Goal: Information Seeking & Learning: Learn about a topic

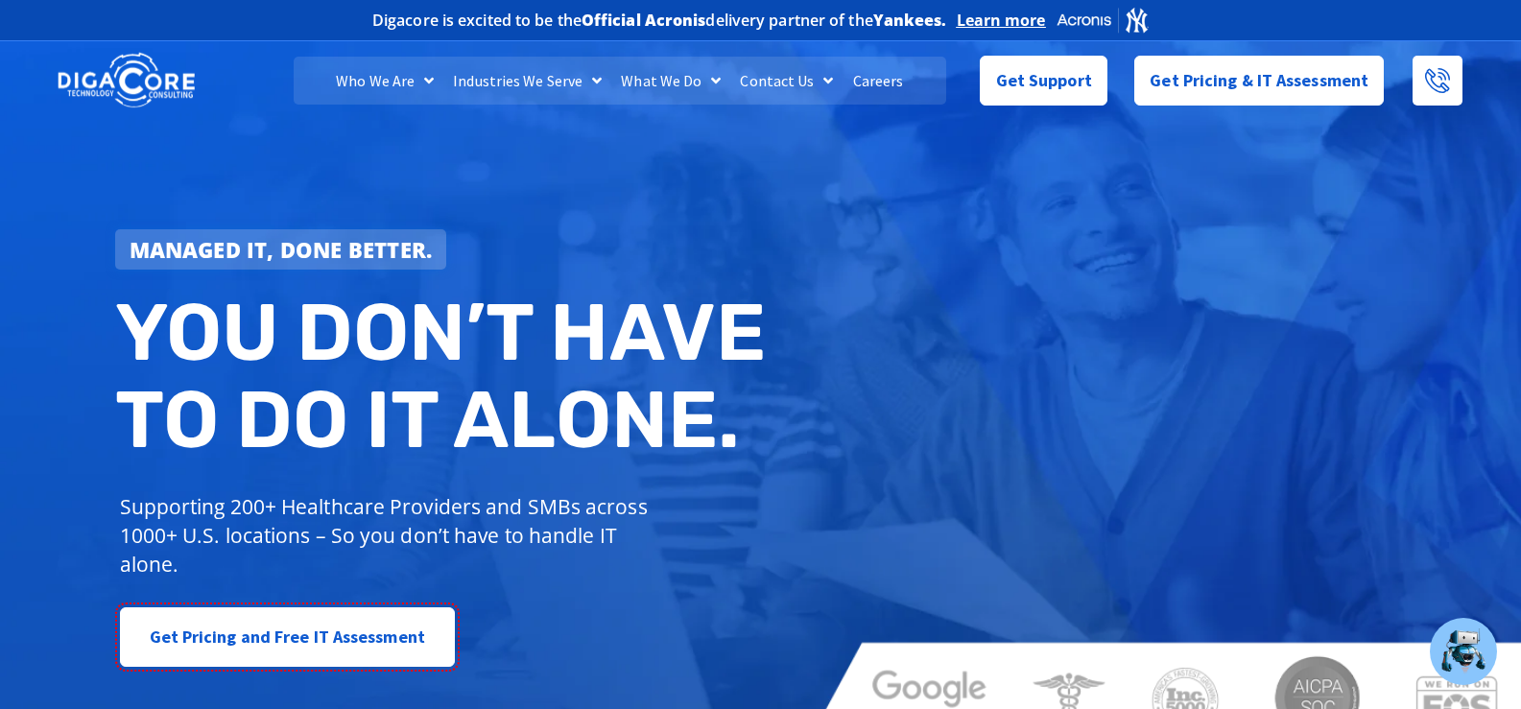
click at [1117, 448] on div at bounding box center [1110, 448] width 612 height 19
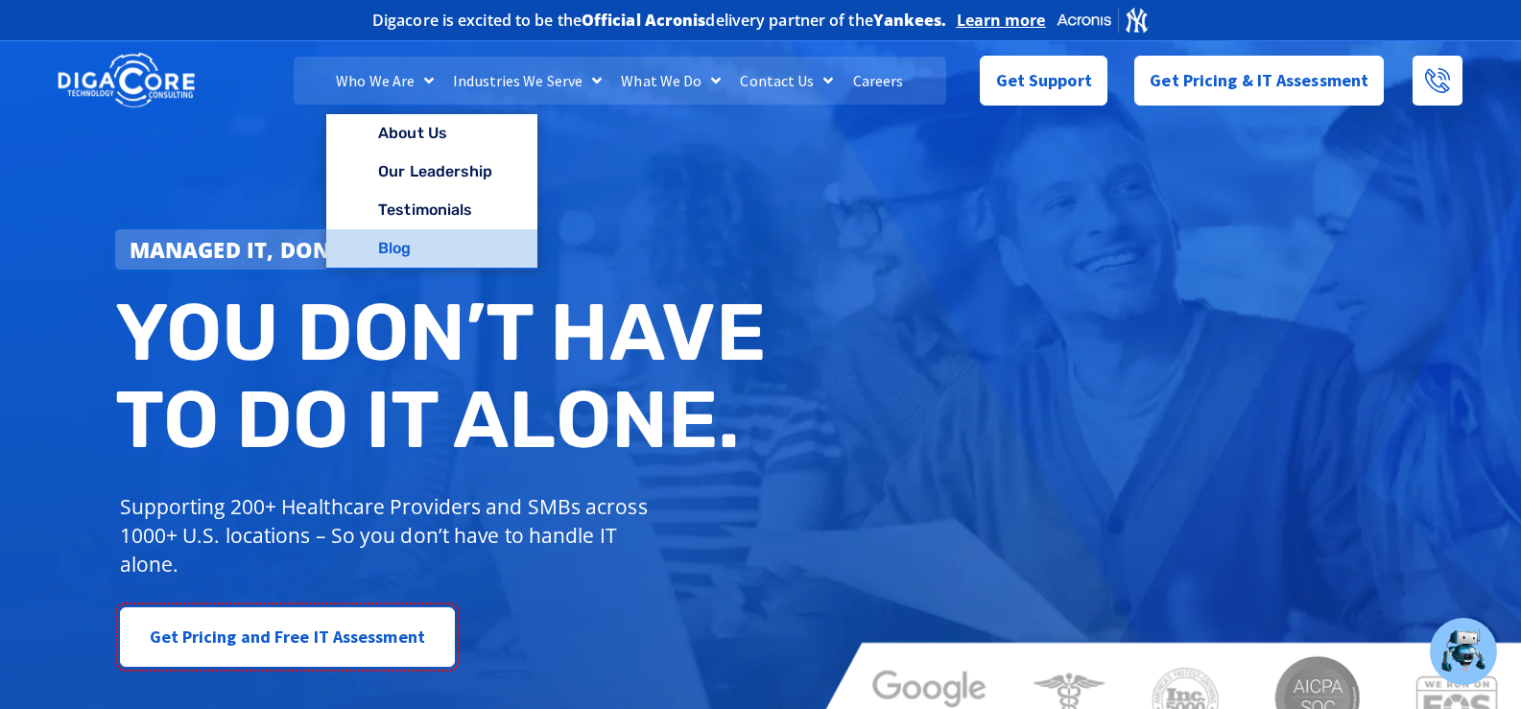
click at [461, 239] on link "Blog" at bounding box center [431, 248] width 210 height 38
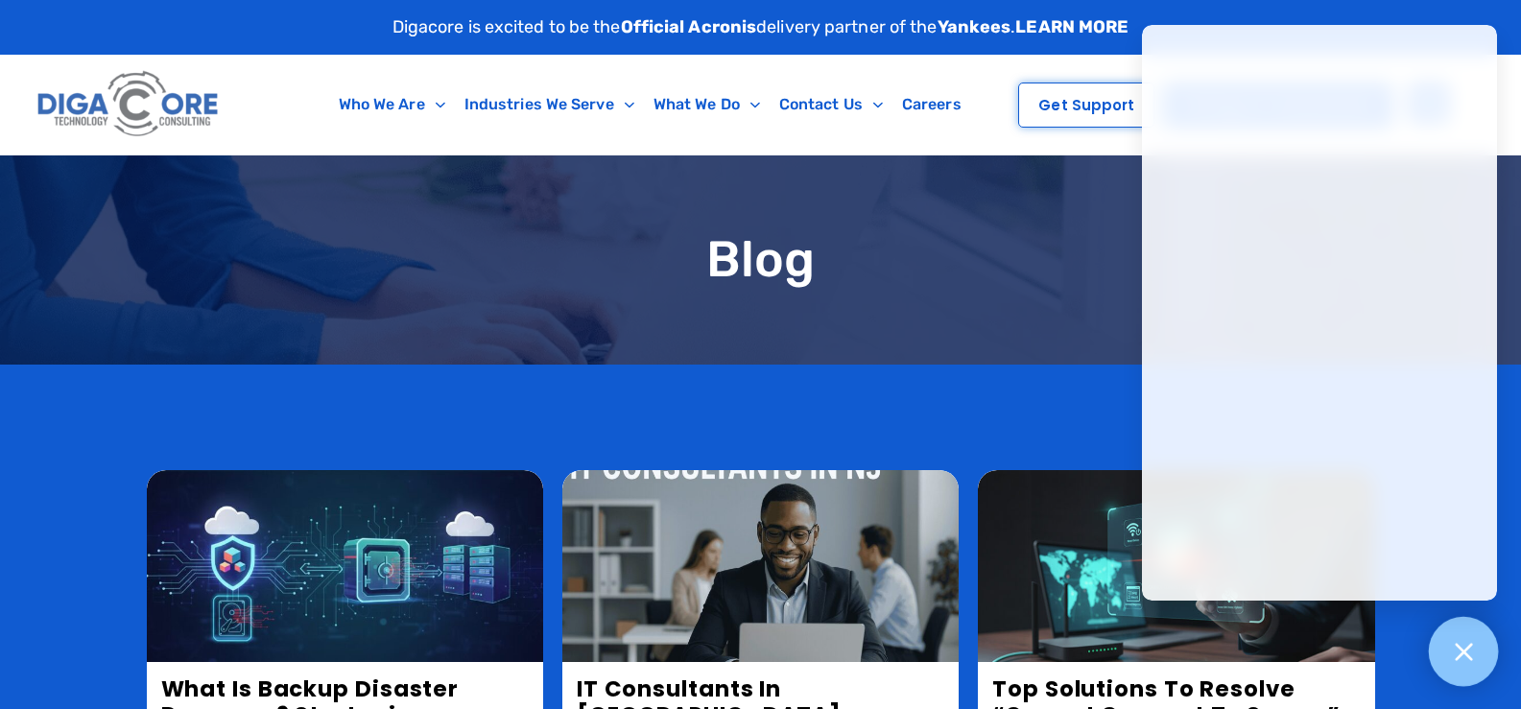
click at [1468, 633] on div at bounding box center [1464, 652] width 70 height 70
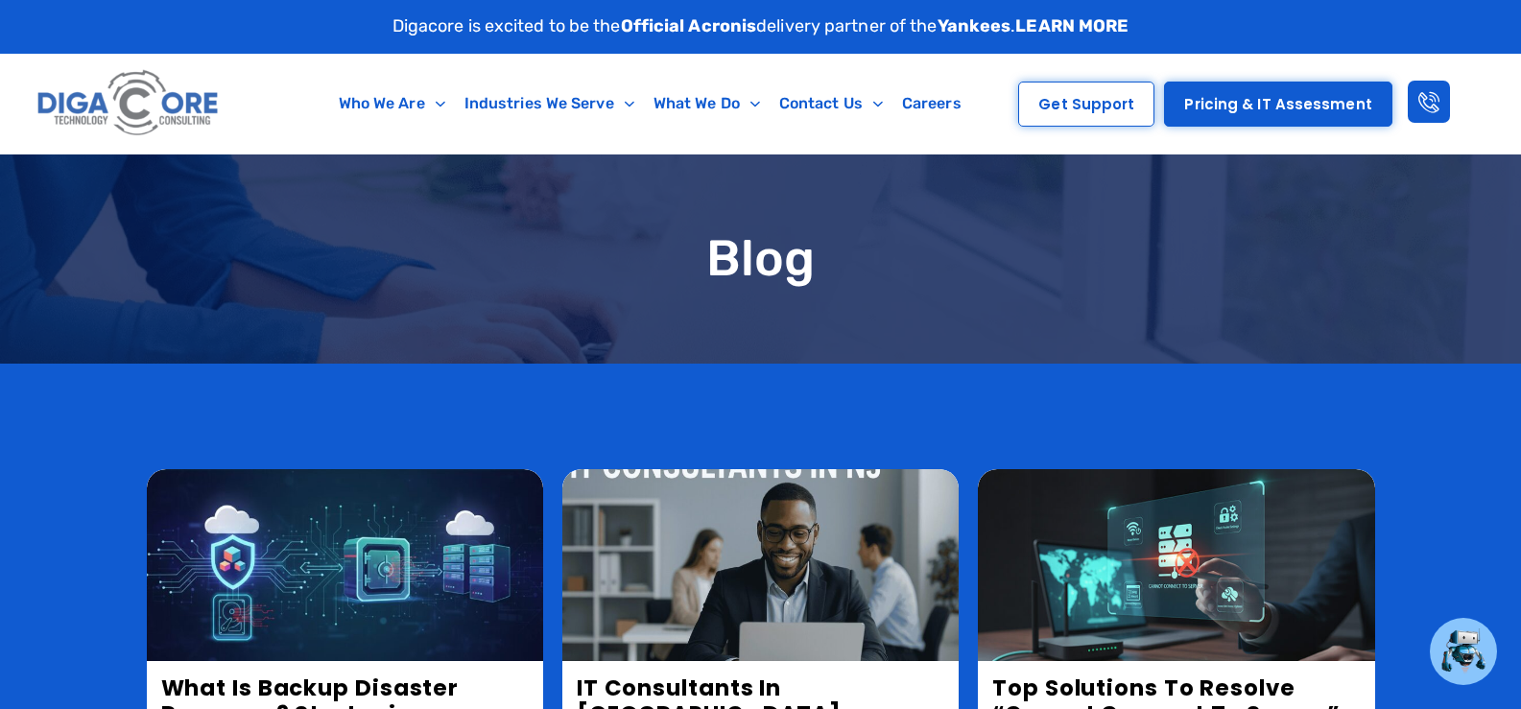
scroll to position [480, 0]
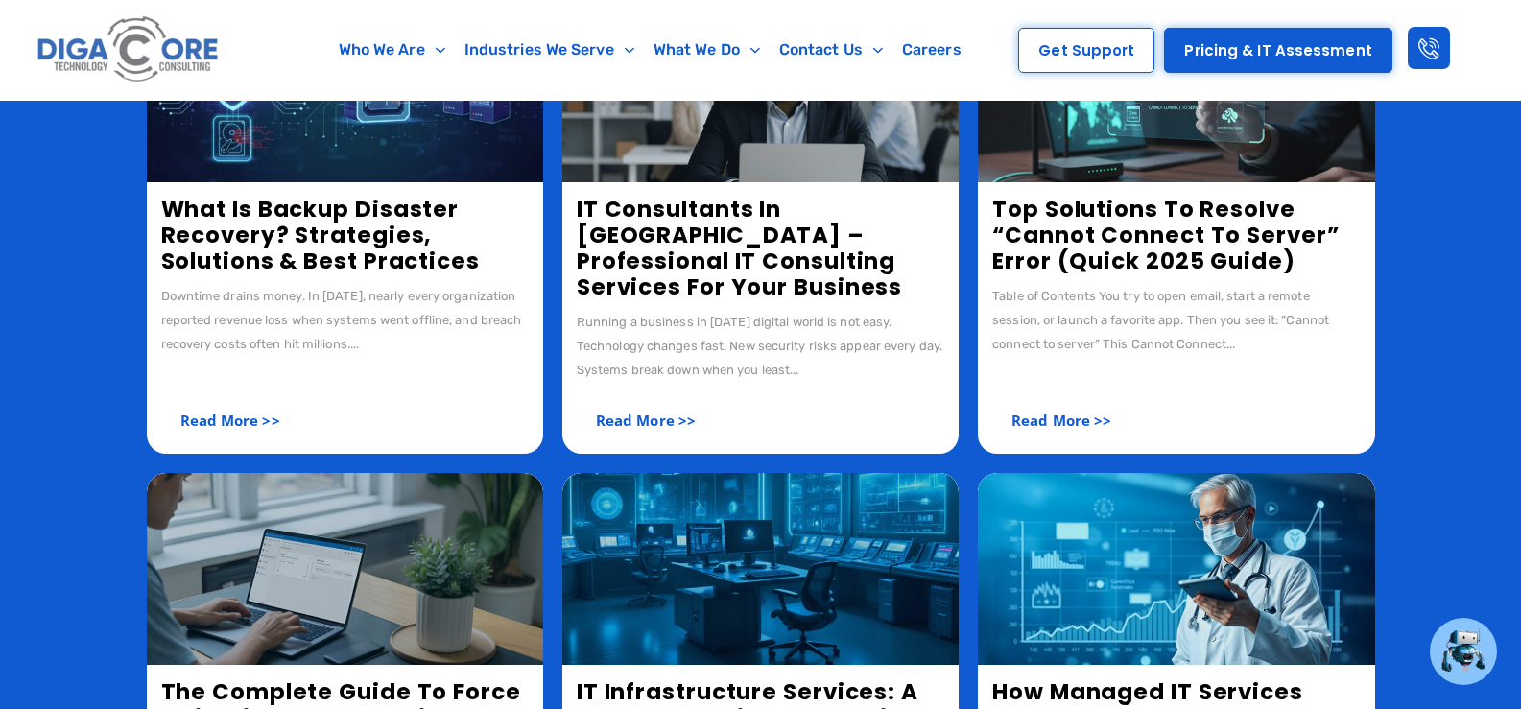
click at [317, 247] on link "What Is Backup Disaster Recovery? Strategies, Solutions & Best Practices" at bounding box center [320, 235] width 319 height 83
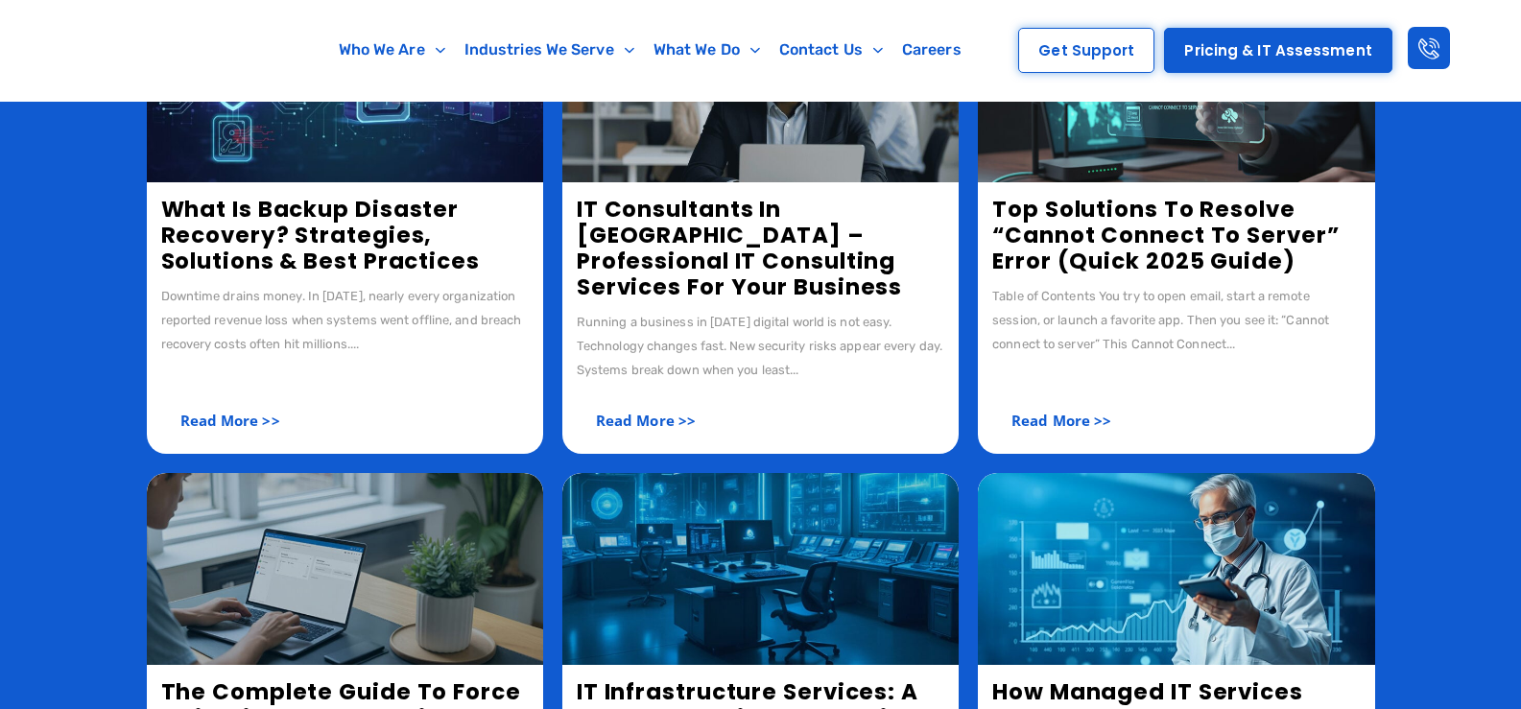
scroll to position [480, 0]
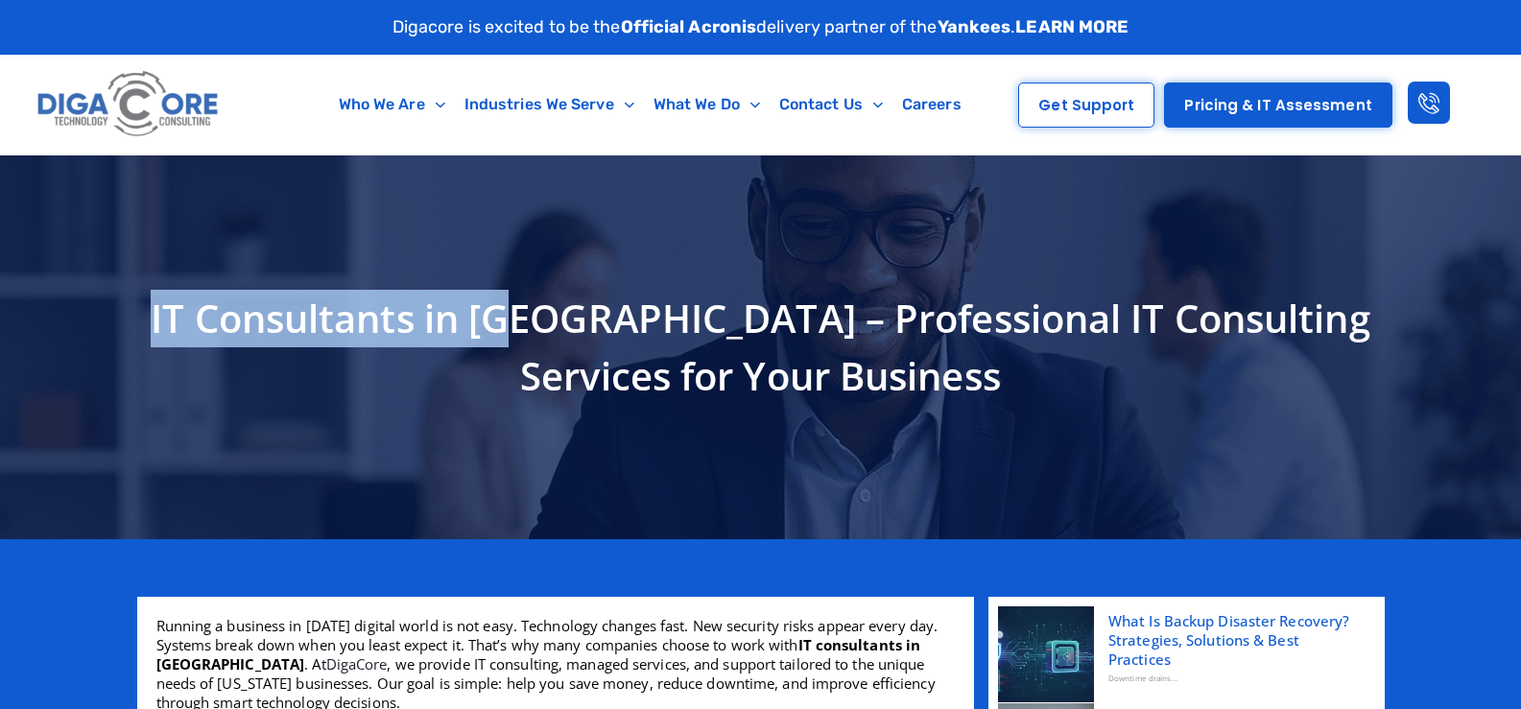
drag, startPoint x: 518, startPoint y: 320, endPoint x: 105, endPoint y: 320, distance: 413.7
click at [105, 320] on section "IT Consultants in [GEOGRAPHIC_DATA] – Professional IT Consulting Services for Y…" at bounding box center [760, 347] width 1521 height 384
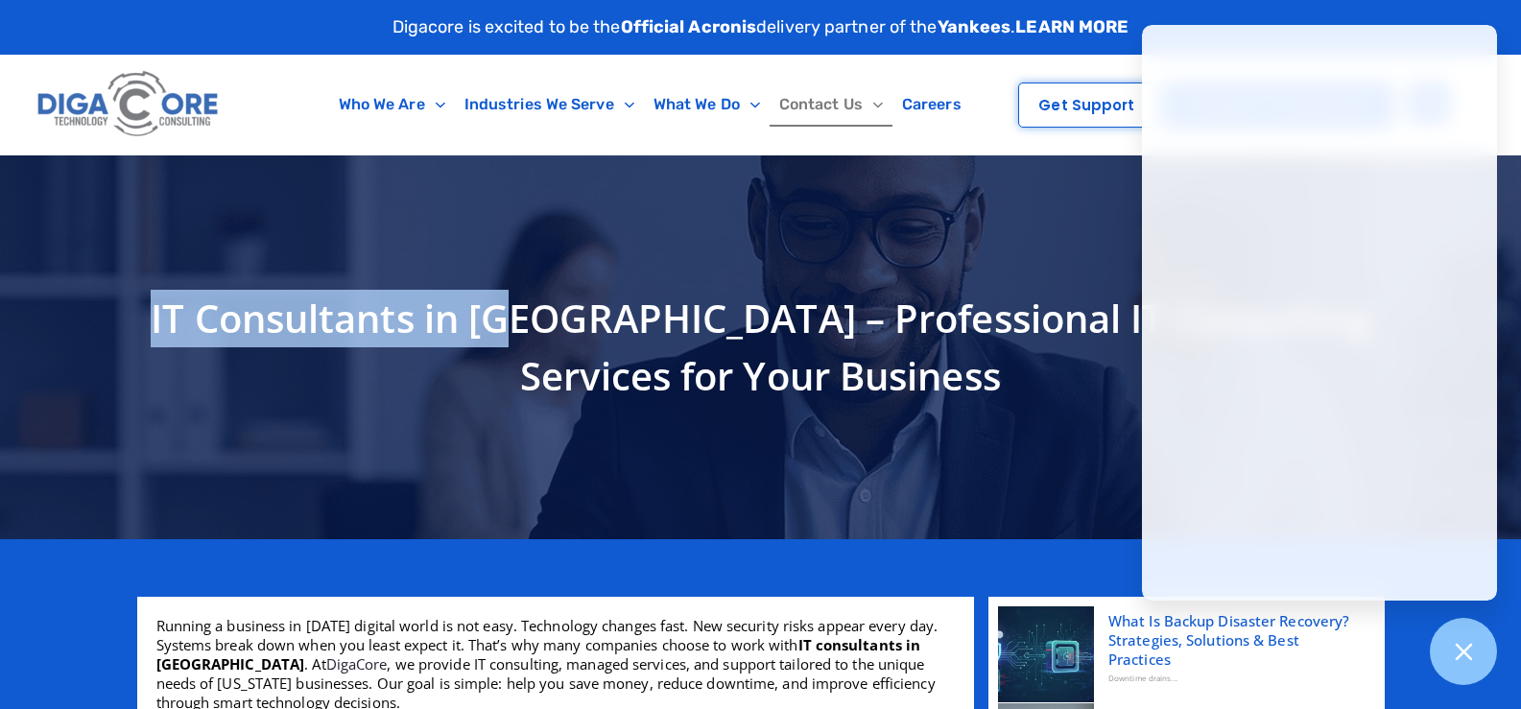
click at [863, 97] on span "Menu" at bounding box center [873, 105] width 20 height 30
click at [1479, 645] on div at bounding box center [1464, 652] width 70 height 70
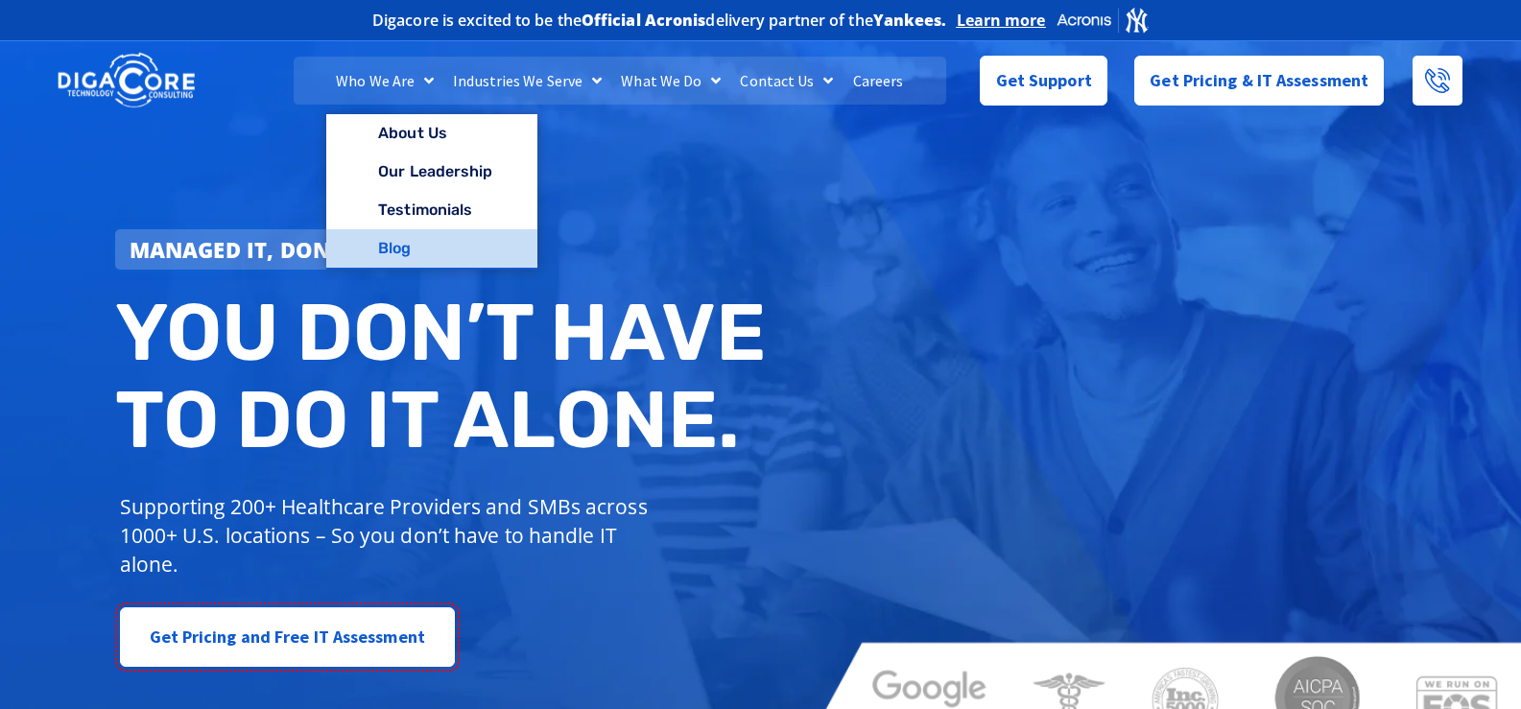
click at [393, 248] on link "Blog" at bounding box center [431, 248] width 210 height 38
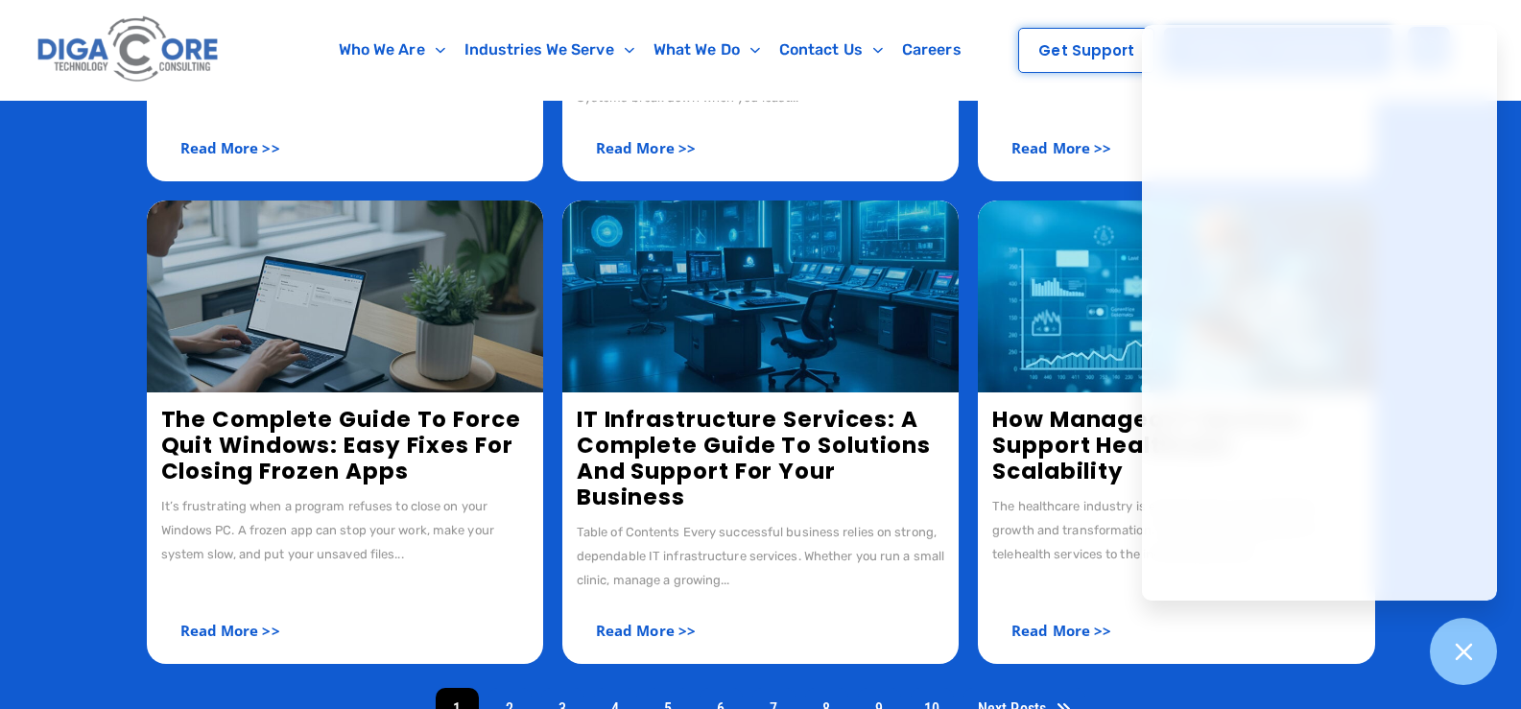
scroll to position [768, 0]
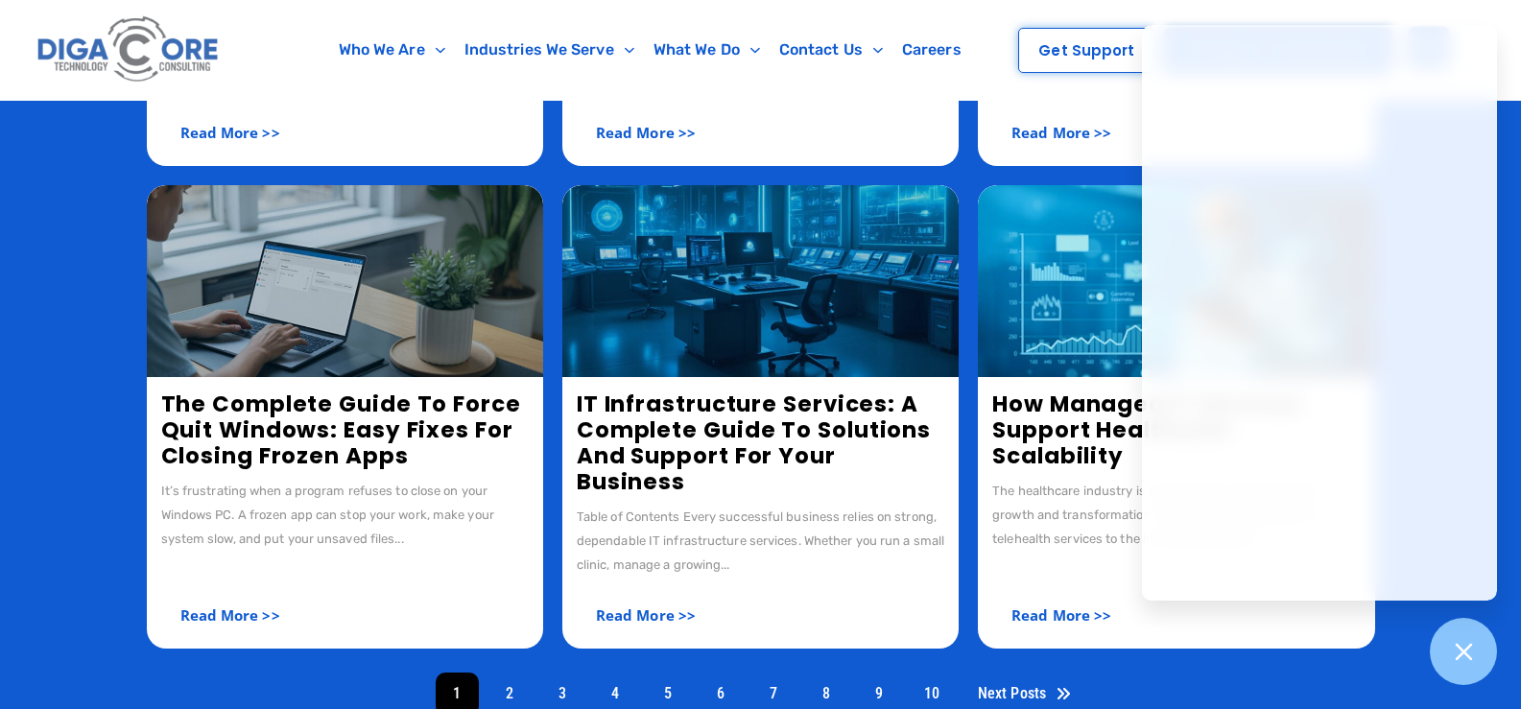
click at [653, 436] on link "IT Infrastructure Services: A Complete Guide to Solutions and Support for Your …" at bounding box center [754, 443] width 354 height 108
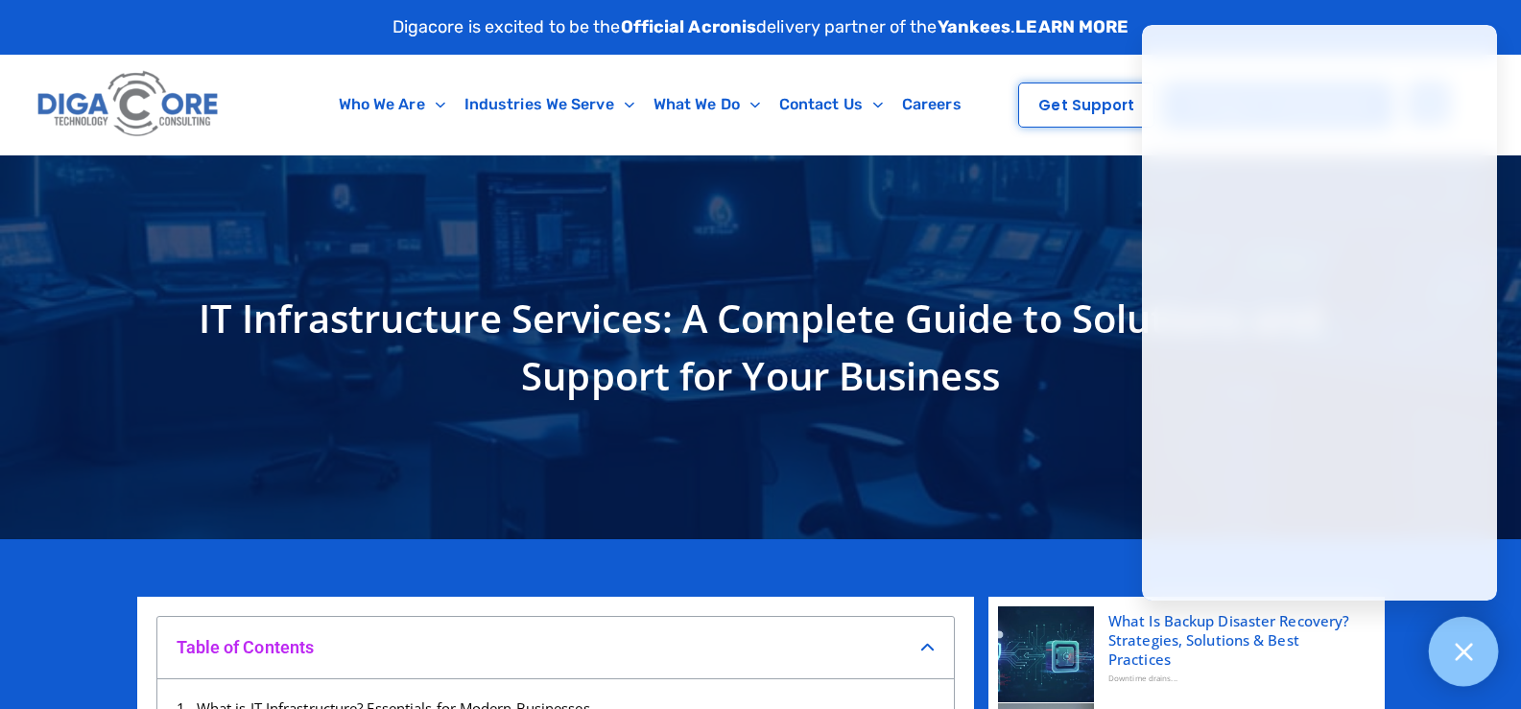
click at [1458, 651] on icon at bounding box center [1463, 651] width 25 height 25
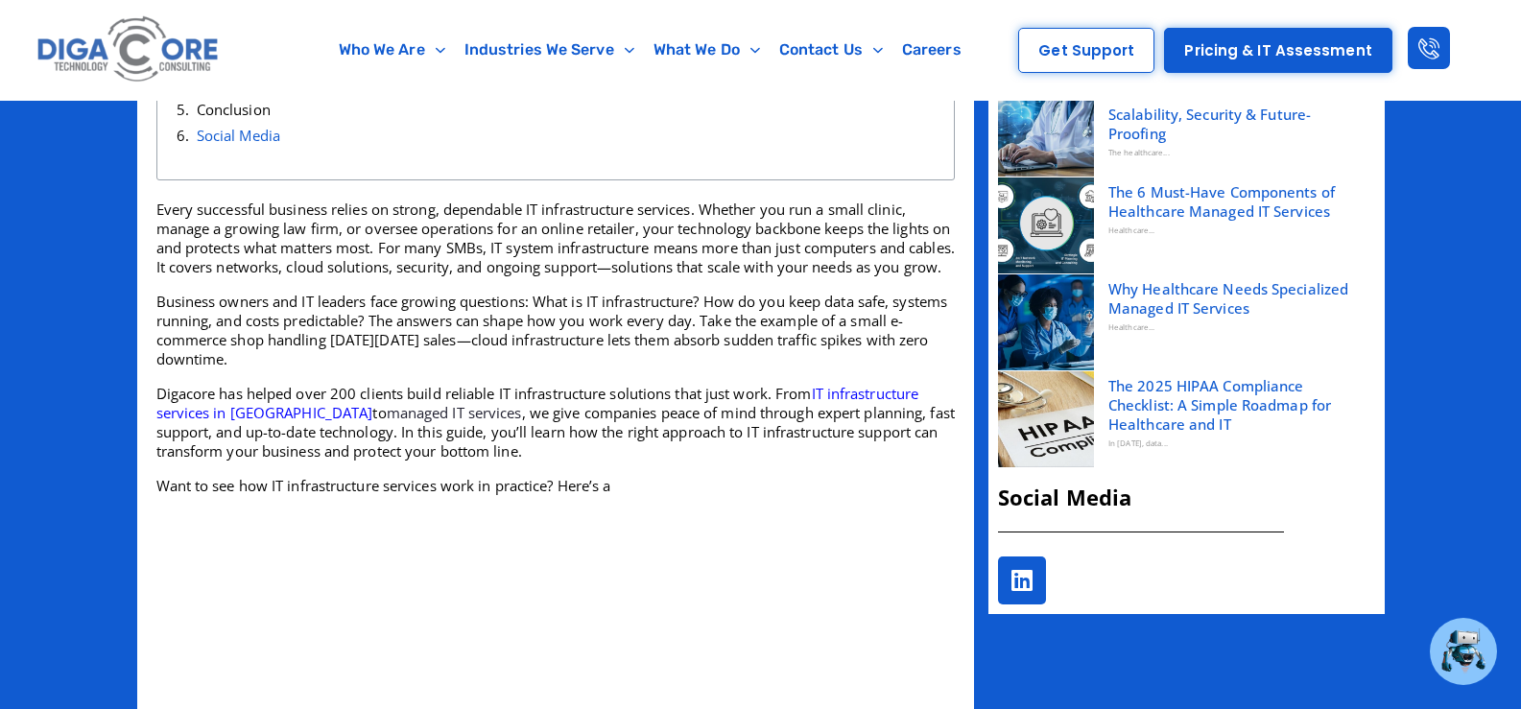
scroll to position [965, 0]
